Goal: Navigation & Orientation: Find specific page/section

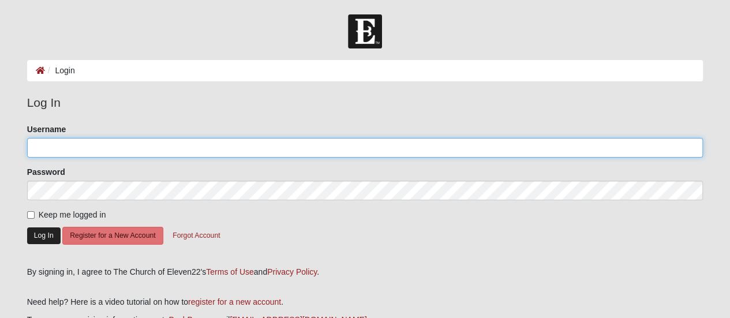
type input "tracee"
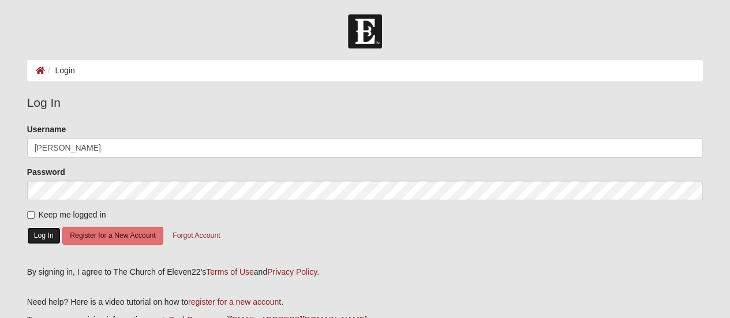
click at [48, 234] on button "Log In" at bounding box center [43, 236] width 33 height 17
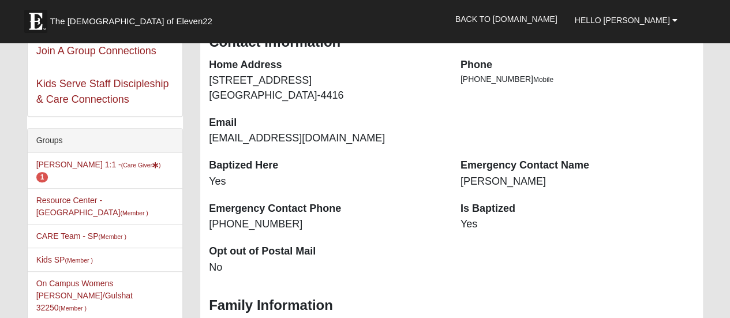
scroll to position [210, 0]
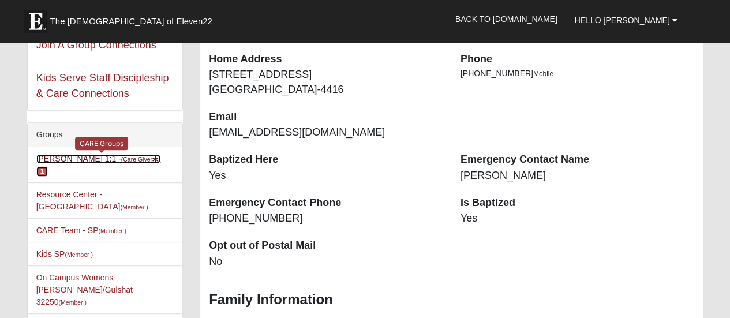
click at [49, 172] on span "1" at bounding box center [42, 171] width 12 height 10
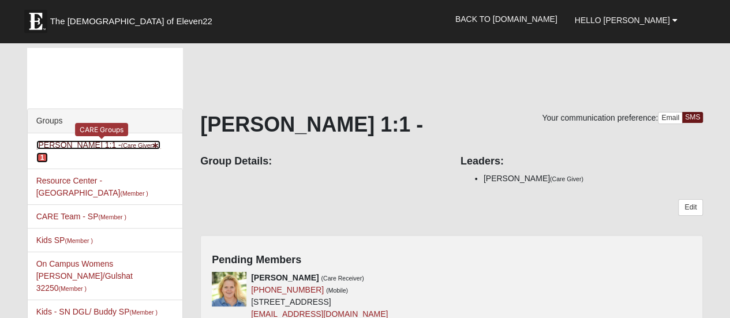
click at [49, 154] on span "1" at bounding box center [42, 157] width 12 height 10
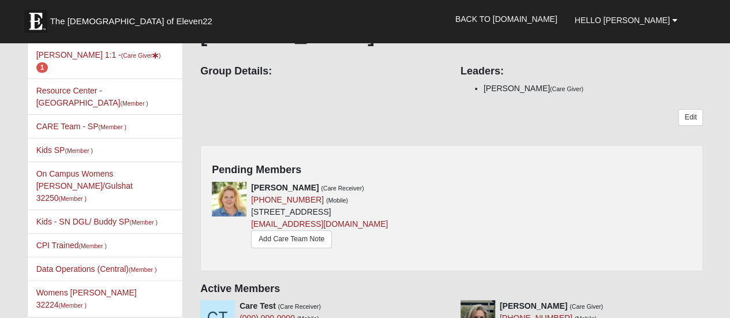
scroll to position [96, 0]
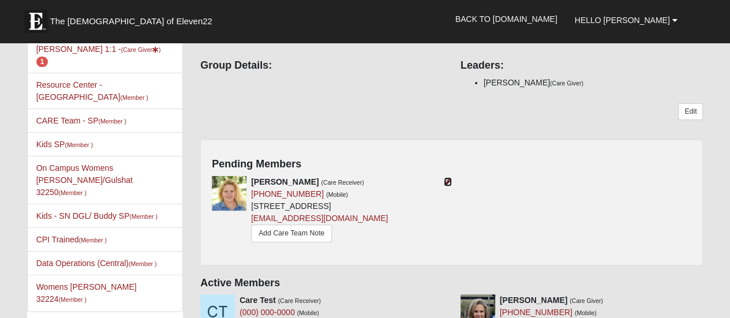
click at [445, 180] on icon at bounding box center [448, 182] width 8 height 8
click at [303, 237] on link "Add Care Team Note" at bounding box center [291, 234] width 81 height 18
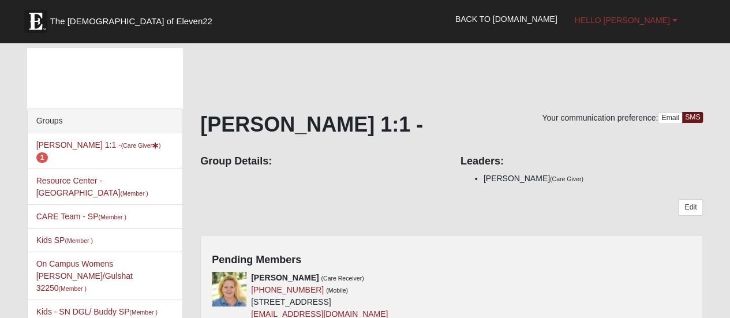
click at [634, 19] on span "Hello [PERSON_NAME]" at bounding box center [622, 20] width 95 height 9
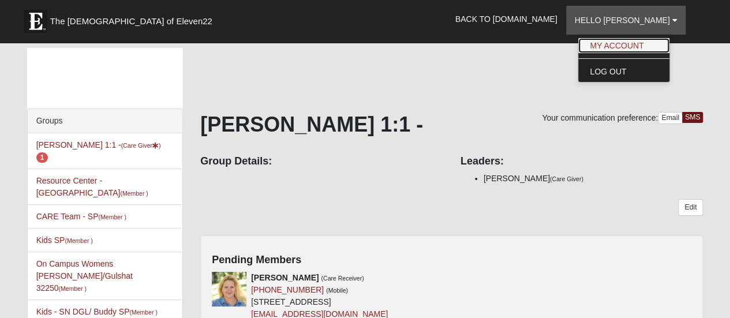
click at [637, 45] on link "My Account" at bounding box center [624, 45] width 91 height 15
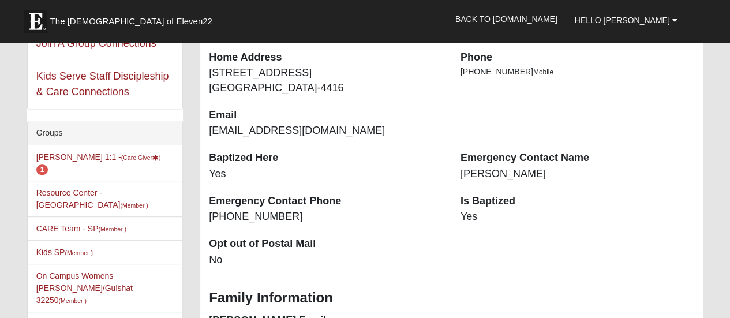
scroll to position [196, 0]
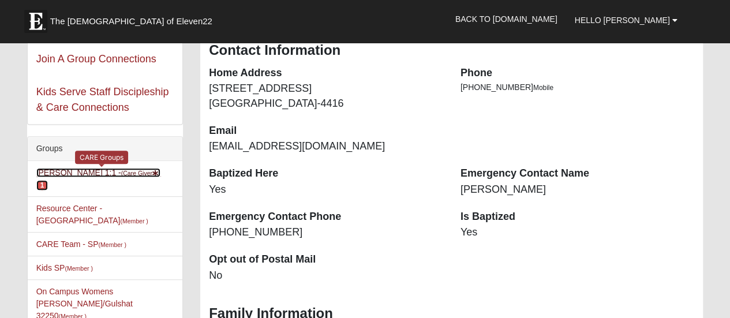
click at [49, 187] on span "1" at bounding box center [42, 185] width 12 height 10
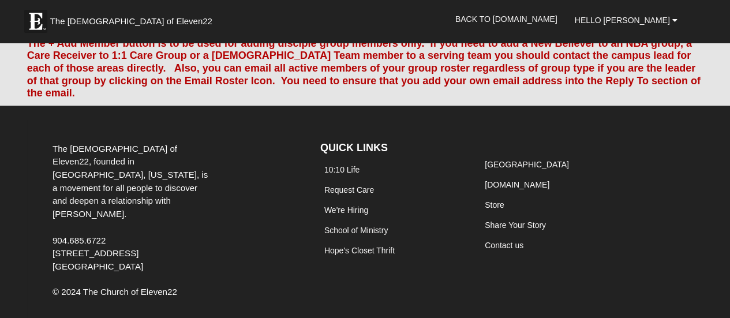
scroll to position [470, 0]
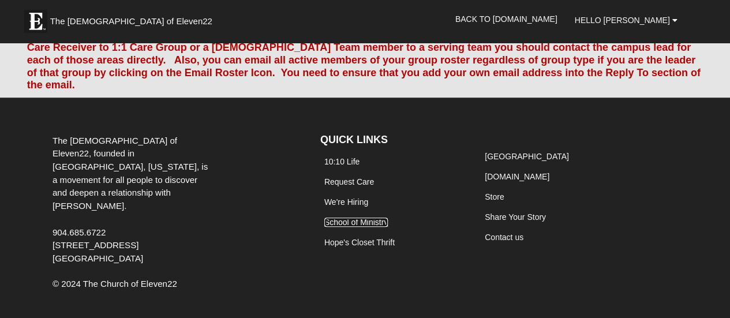
click at [368, 218] on link "School of Ministry" at bounding box center [357, 222] width 64 height 9
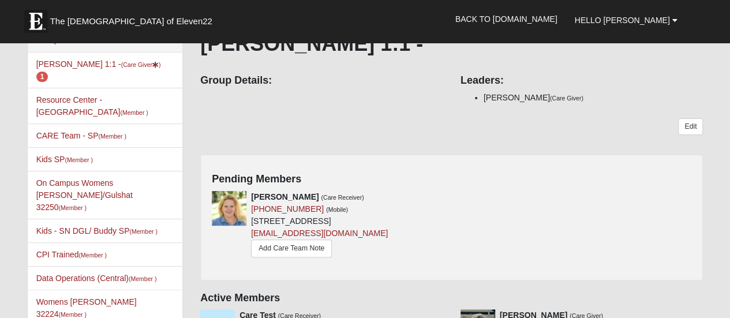
scroll to position [0, 0]
